Goal: Transaction & Acquisition: Download file/media

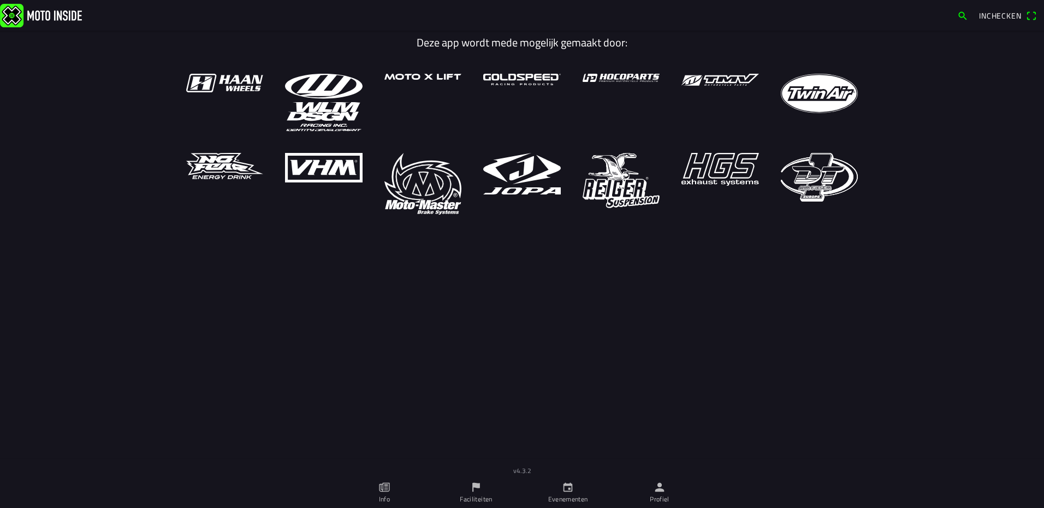
click at [660, 495] on ion-label "Profiel" at bounding box center [660, 499] width 20 height 10
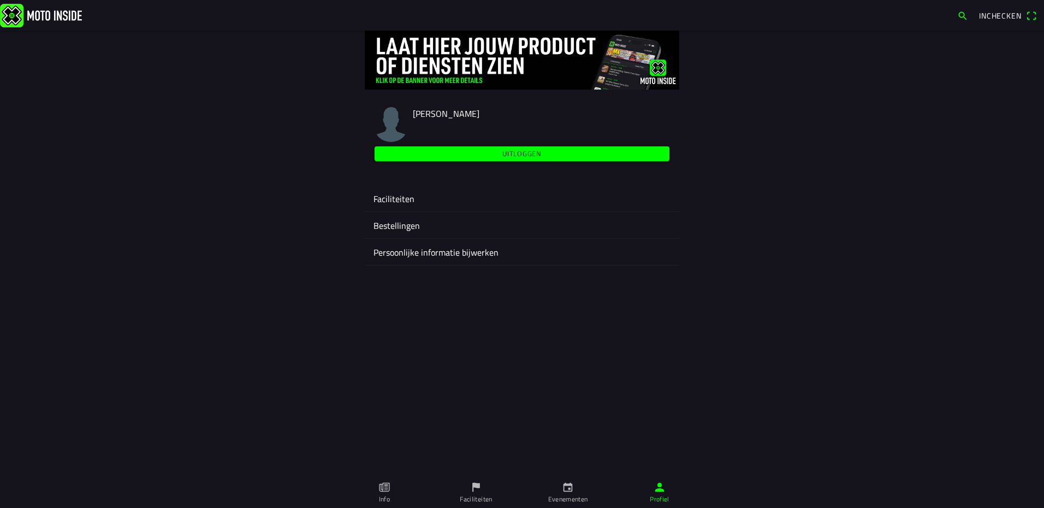
click at [382, 192] on ion-label "Faciliteiten" at bounding box center [522, 198] width 297 height 13
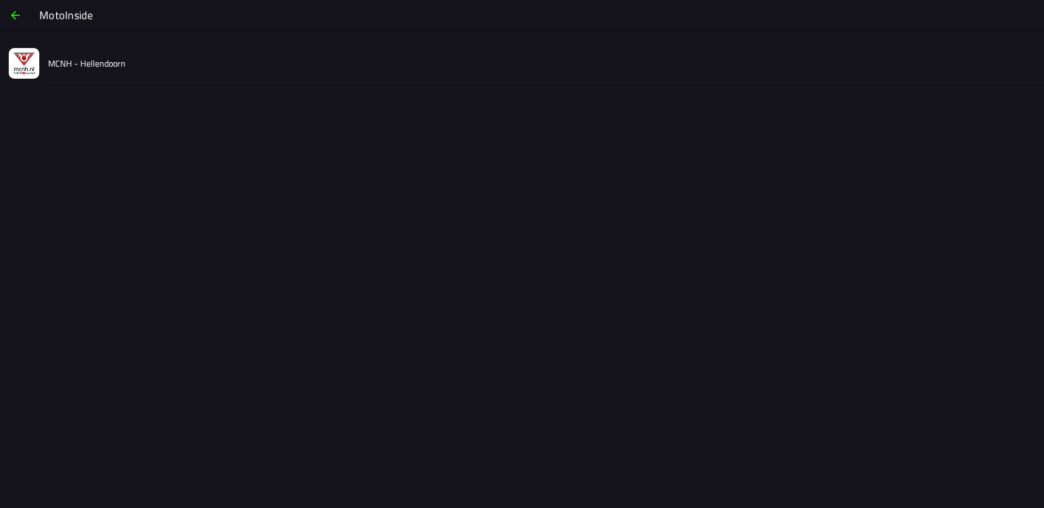
click at [125, 63] on div "MCNH - Hellendoorn" at bounding box center [542, 63] width 988 height 39
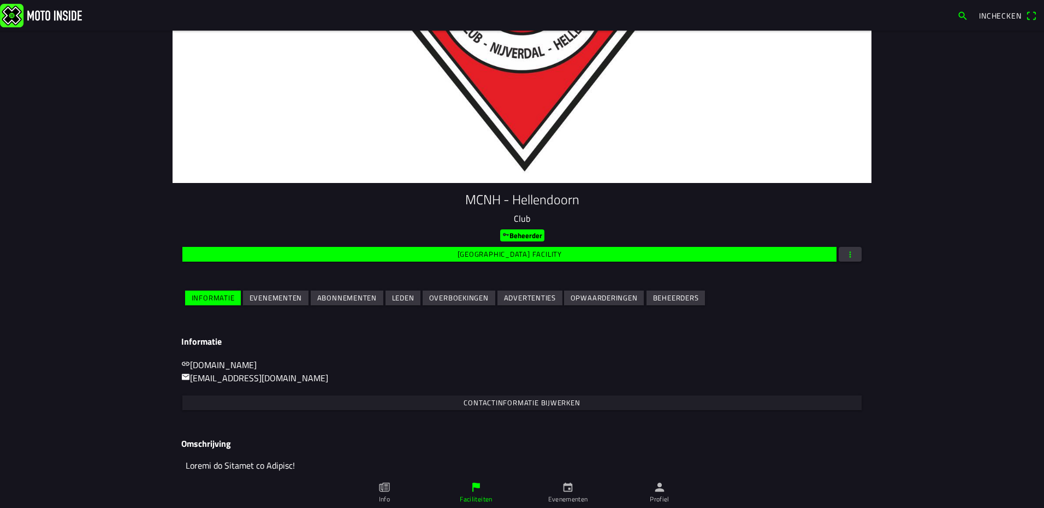
click at [0, 0] on slot "Evenementen" at bounding box center [0, 0] width 0 height 0
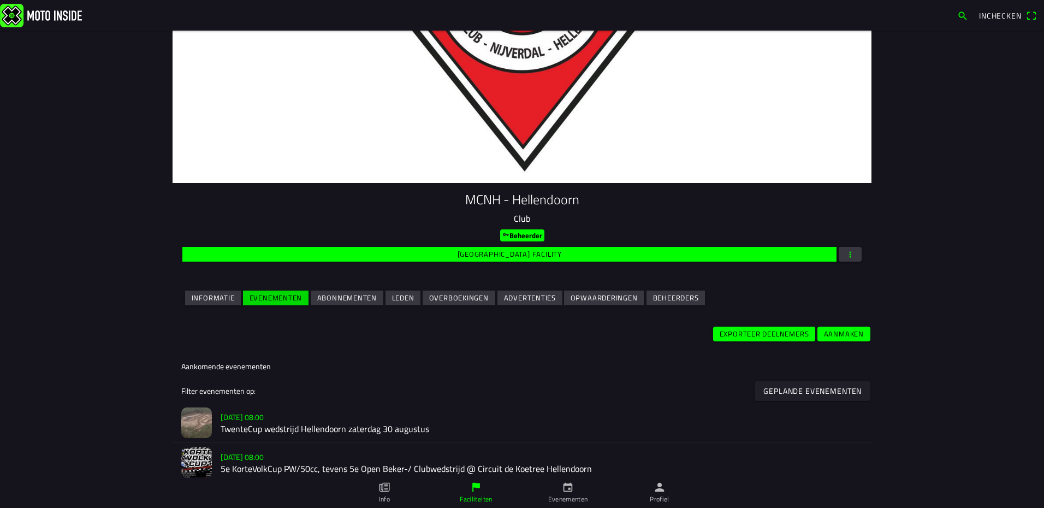
scroll to position [164, 0]
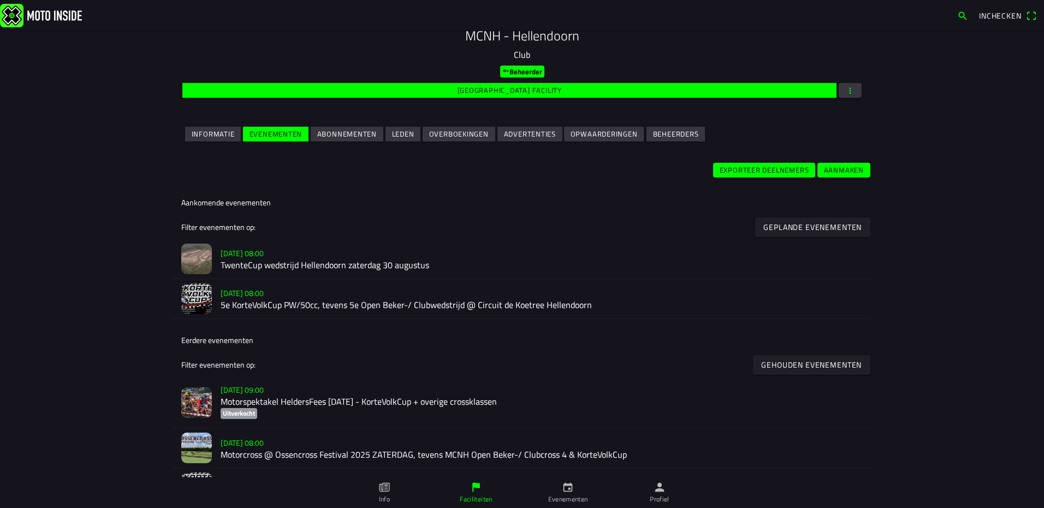
click at [0, 0] on slot "[DATE] 08:00" at bounding box center [0, 0] width 0 height 0
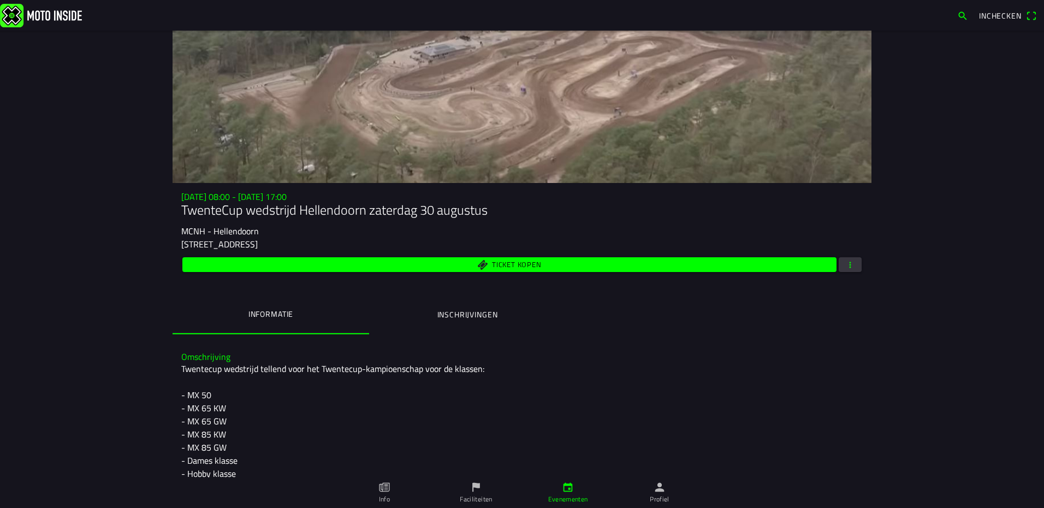
click at [860, 263] on div "[DATE] 08:00 - [DATE] 17:00 TwenteCup wedstrijd Hellendoorn [DATE] MCNH - [STRE…" at bounding box center [522, 233] width 699 height 82
click at [853, 265] on button "button" at bounding box center [850, 264] width 23 height 15
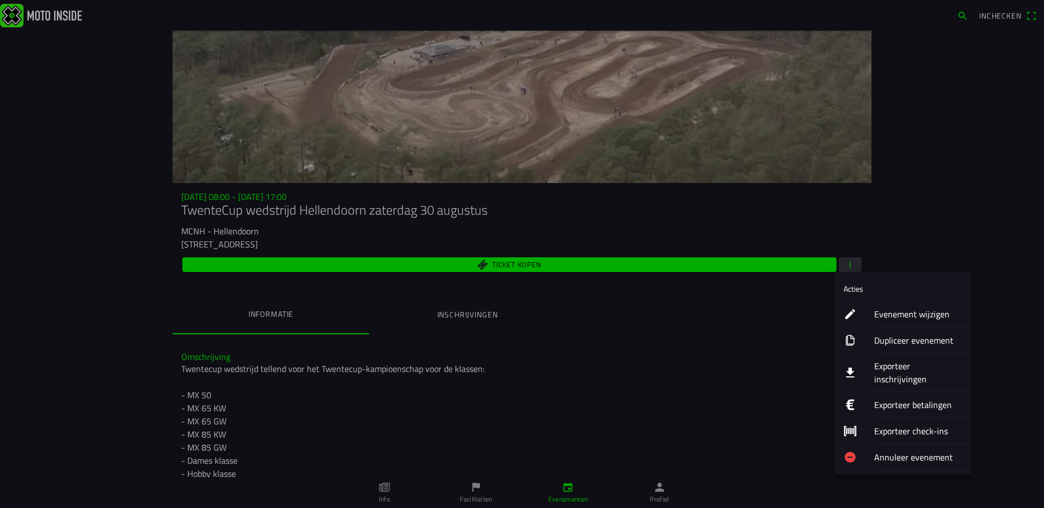
click at [902, 369] on ion-label "Exporteer inschrijvingen" at bounding box center [919, 372] width 88 height 26
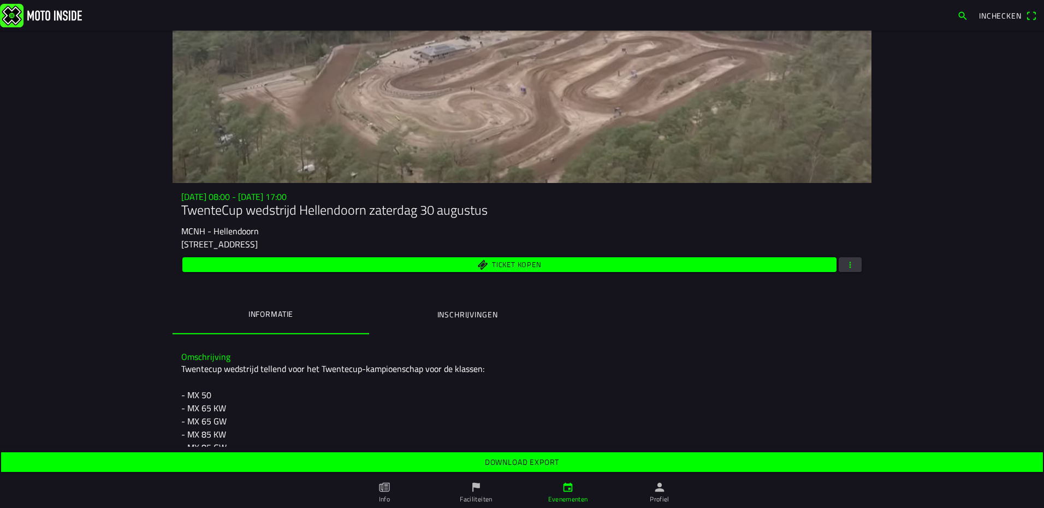
click at [0, 0] on slot "Download export" at bounding box center [0, 0] width 0 height 0
